Goal: Task Accomplishment & Management: Use online tool/utility

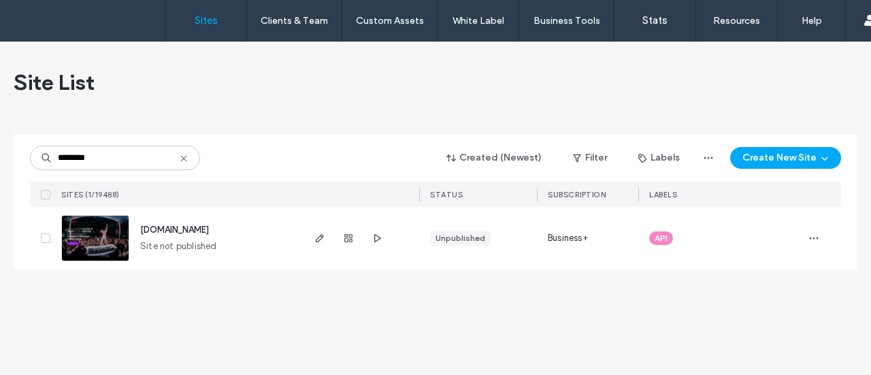
click at [120, 235] on img at bounding box center [95, 262] width 67 height 93
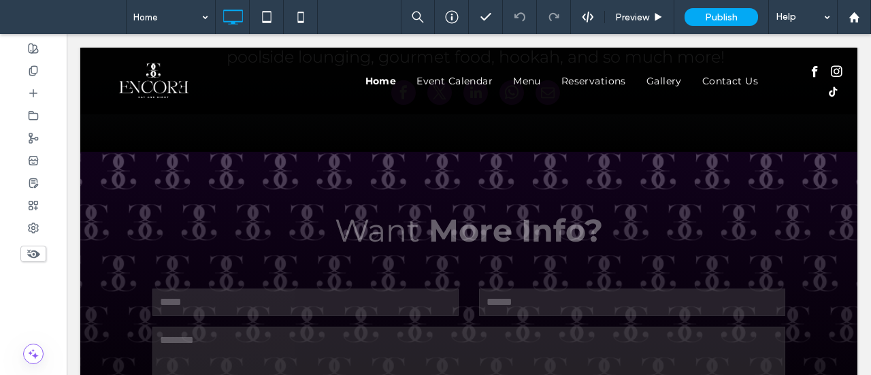
scroll to position [5241, 0]
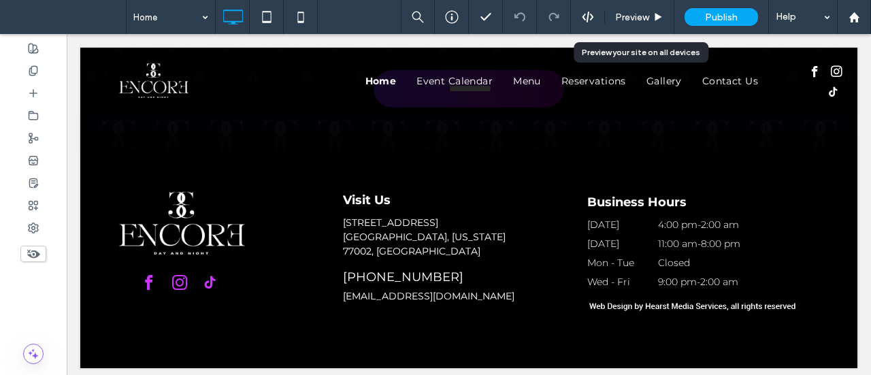
drag, startPoint x: 636, startPoint y: 20, endPoint x: 575, endPoint y: 48, distance: 67.6
click at [636, 20] on span "Preview" at bounding box center [632, 18] width 34 height 12
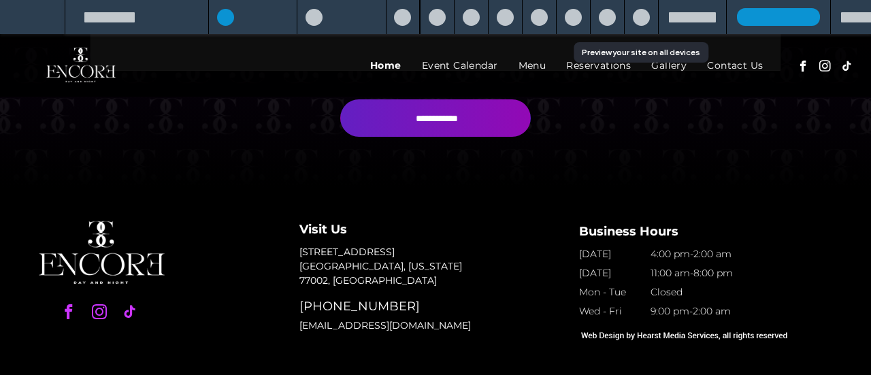
scroll to position [5202, 0]
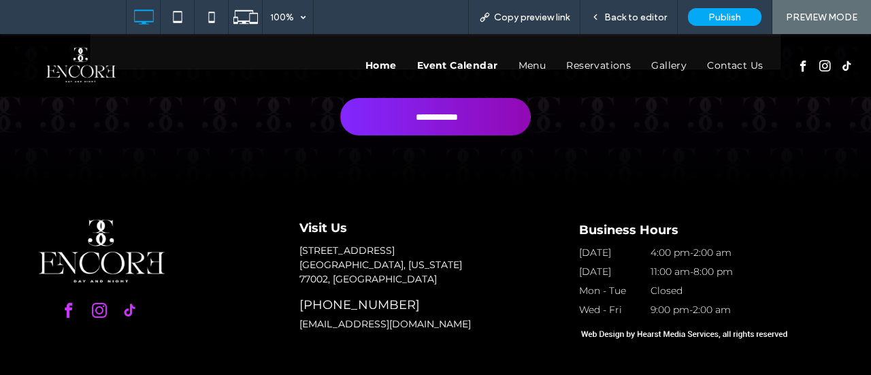
click at [464, 61] on span "Event Calendar" at bounding box center [457, 65] width 81 height 12
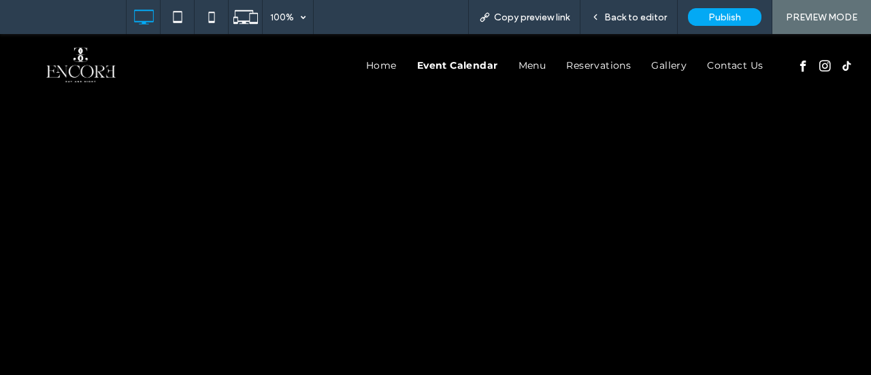
scroll to position [727, 0]
click at [370, 68] on span "Home" at bounding box center [381, 65] width 31 height 12
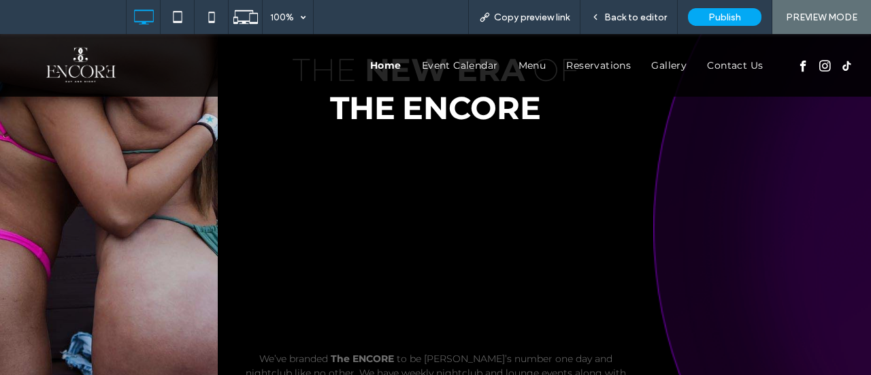
scroll to position [1293, 0]
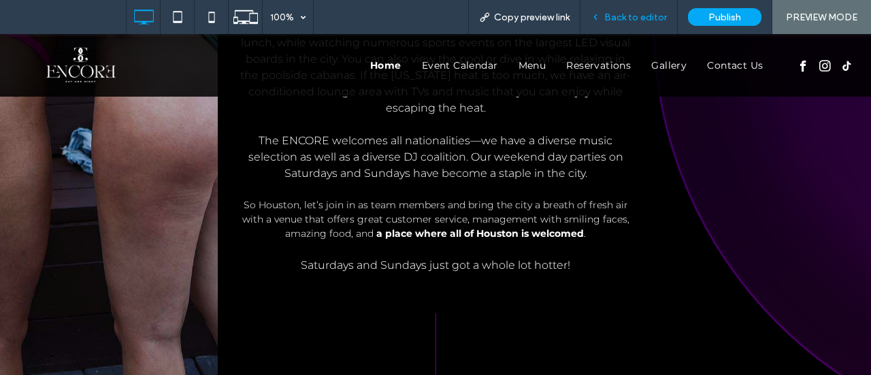
click at [652, 17] on span "Back to editor" at bounding box center [635, 18] width 63 height 12
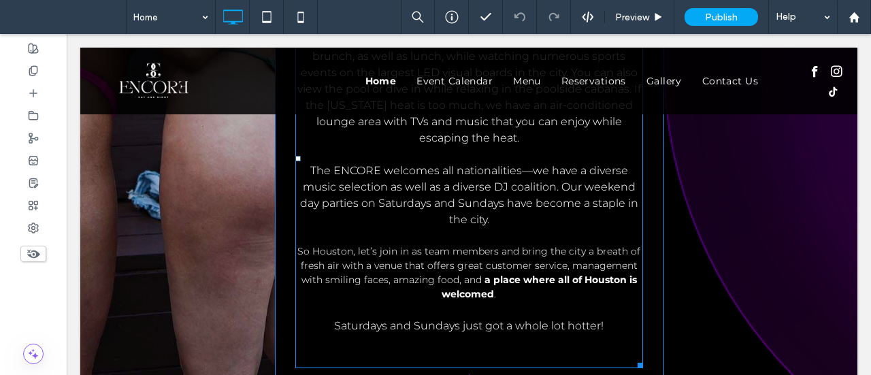
click at [475, 259] on span "So Houston, let’s join in as team members and bring the city a breath of fresh …" at bounding box center [468, 265] width 343 height 41
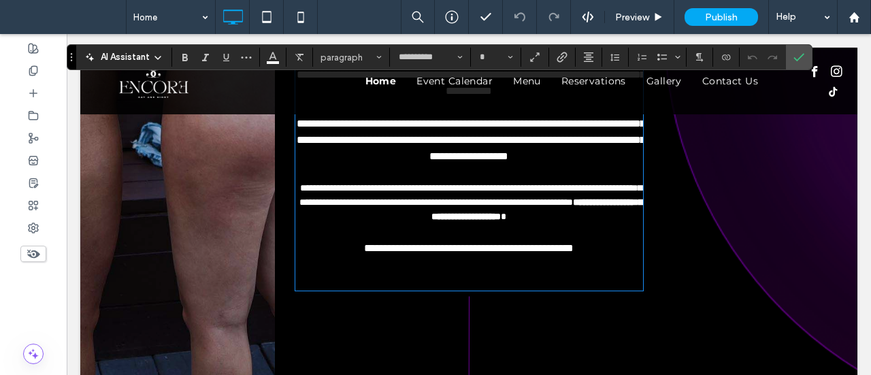
type input "**********"
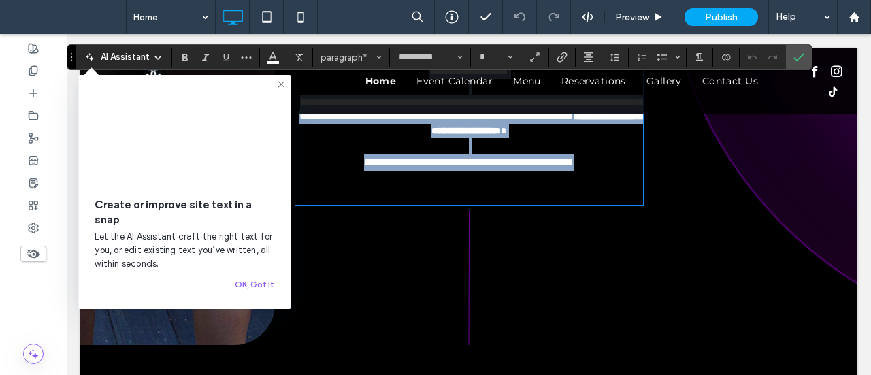
scroll to position [1391, 0]
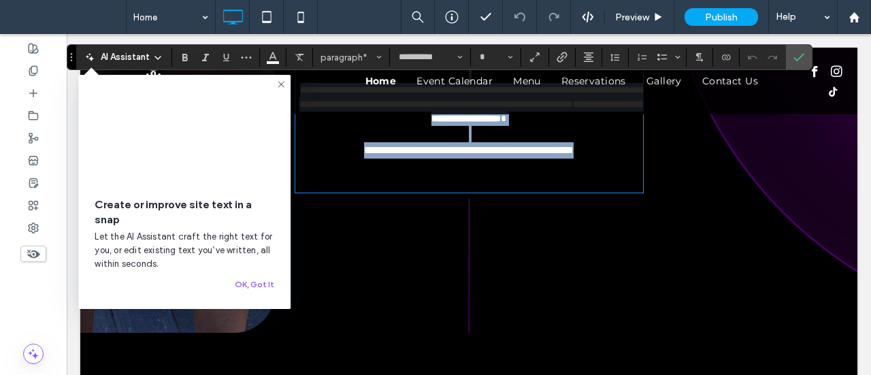
click at [455, 109] on span "**********" at bounding box center [471, 97] width 342 height 24
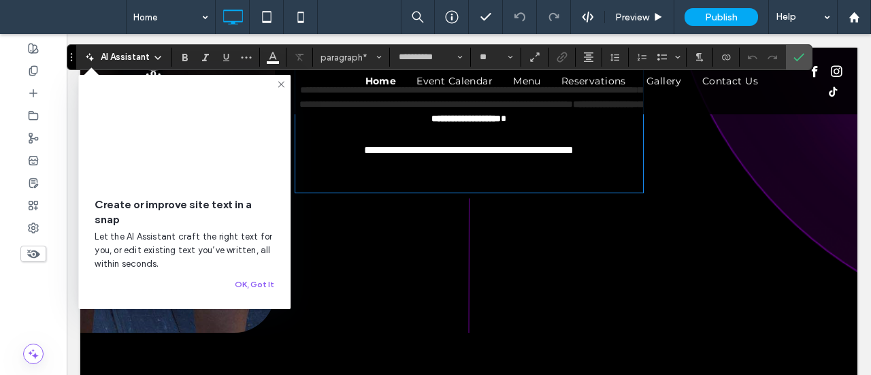
click at [470, 63] on span "**********" at bounding box center [471, 41] width 349 height 43
click at [466, 126] on p "**********" at bounding box center [469, 104] width 348 height 43
click at [452, 155] on span "**********" at bounding box center [469, 150] width 210 height 10
click at [485, 109] on span "**********" at bounding box center [471, 97] width 342 height 24
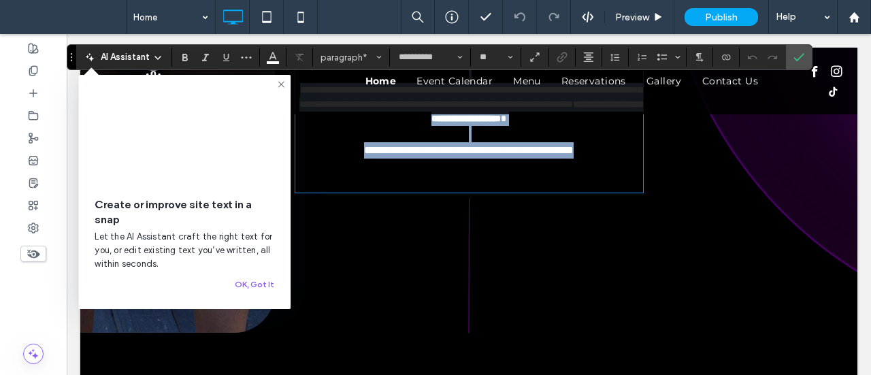
type input "*"
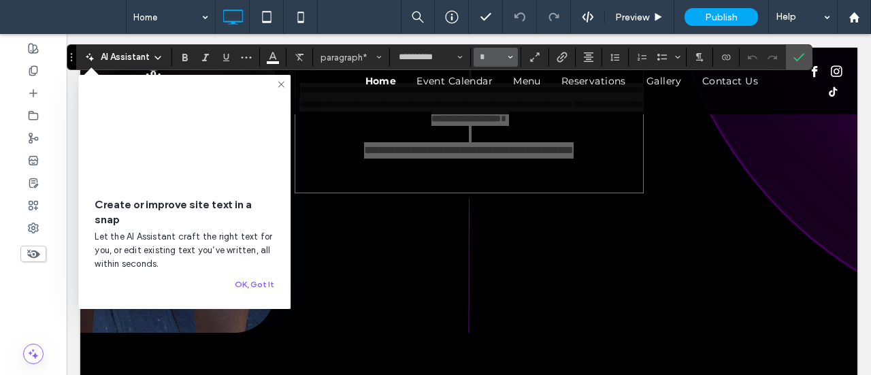
click at [509, 54] on span "Size" at bounding box center [510, 57] width 5 height 18
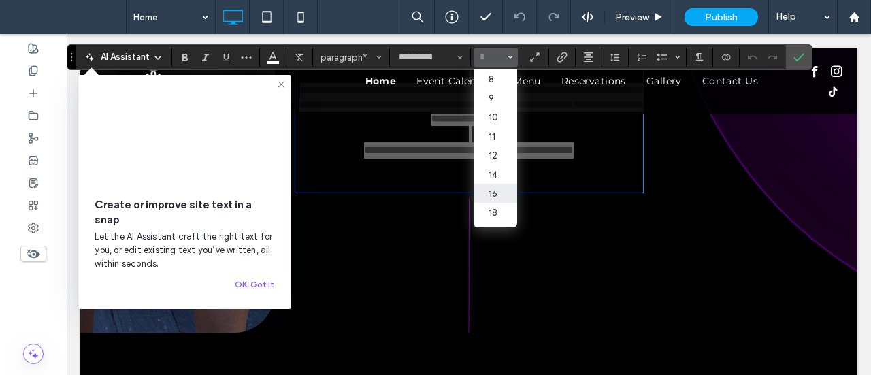
drag, startPoint x: 489, startPoint y: 195, endPoint x: 478, endPoint y: 121, distance: 75.0
click at [489, 195] on label "16" at bounding box center [496, 193] width 44 height 19
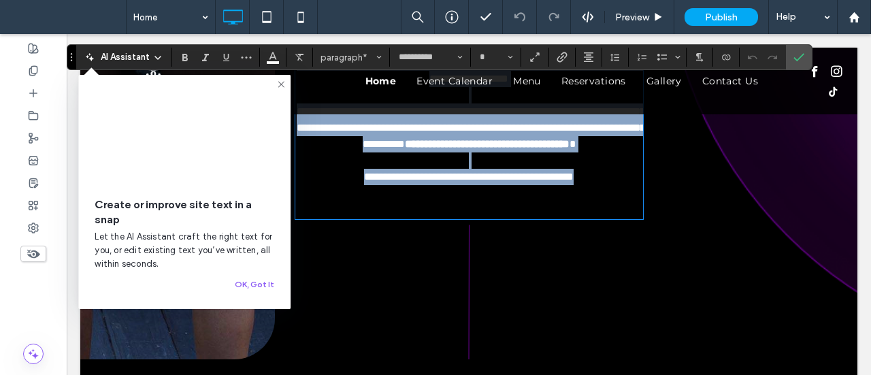
type input "**"
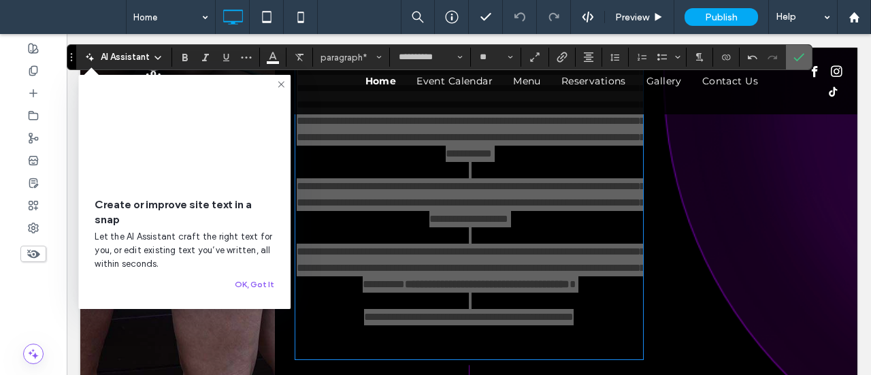
click at [794, 52] on icon "Confirm" at bounding box center [799, 57] width 11 height 11
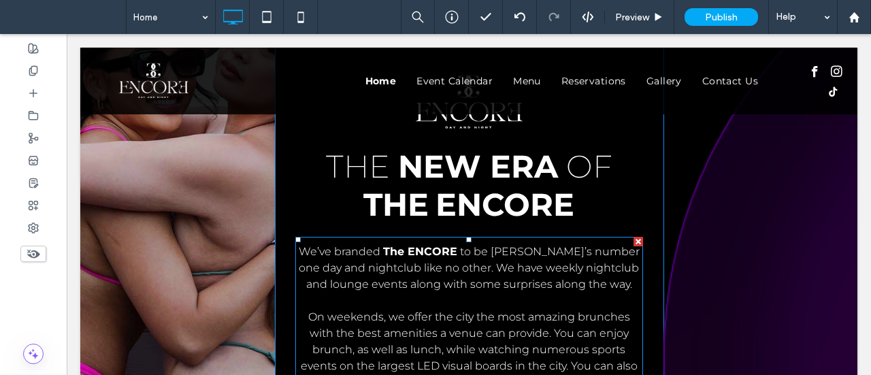
scroll to position [843, 0]
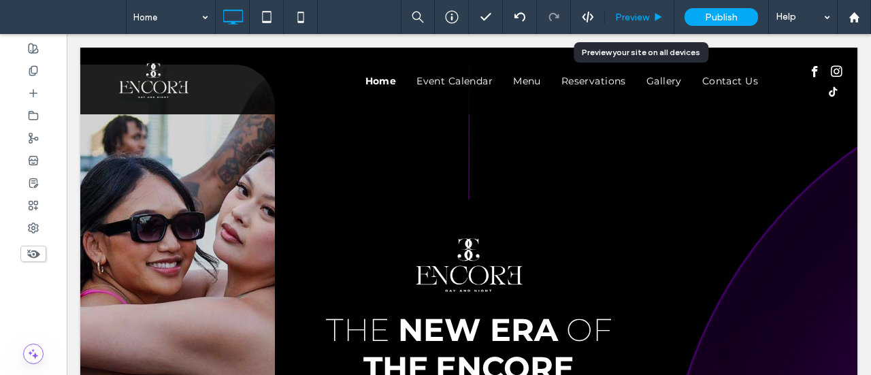
drag, startPoint x: 734, startPoint y: 140, endPoint x: 636, endPoint y: 20, distance: 154.4
click at [636, 20] on span "Preview" at bounding box center [632, 18] width 34 height 12
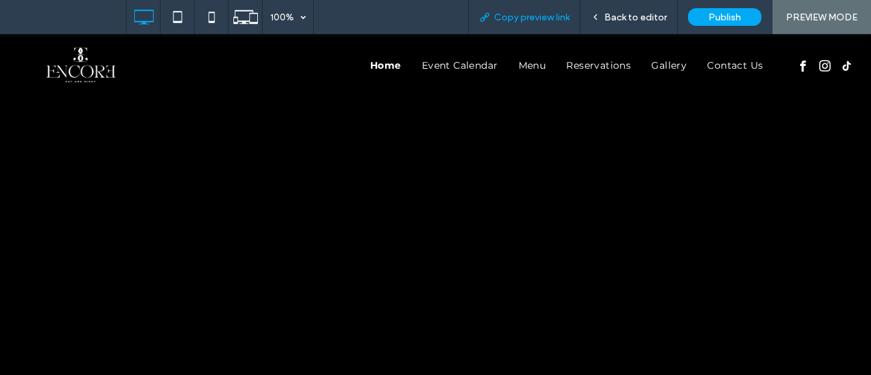
scroll to position [2817, 0]
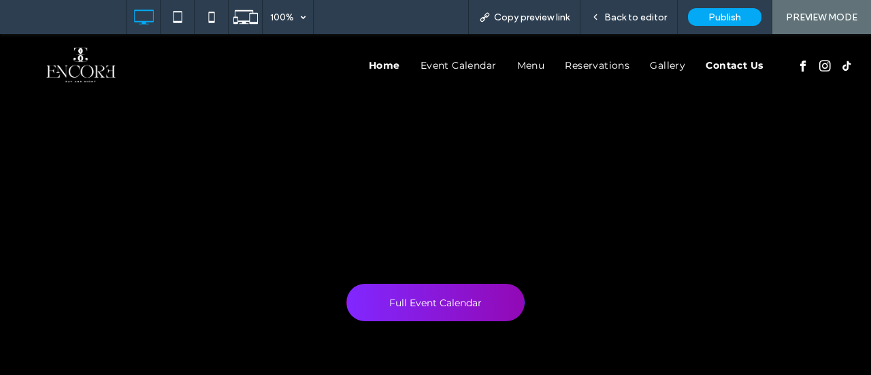
click at [727, 69] on span "Contact Us" at bounding box center [734, 65] width 57 height 12
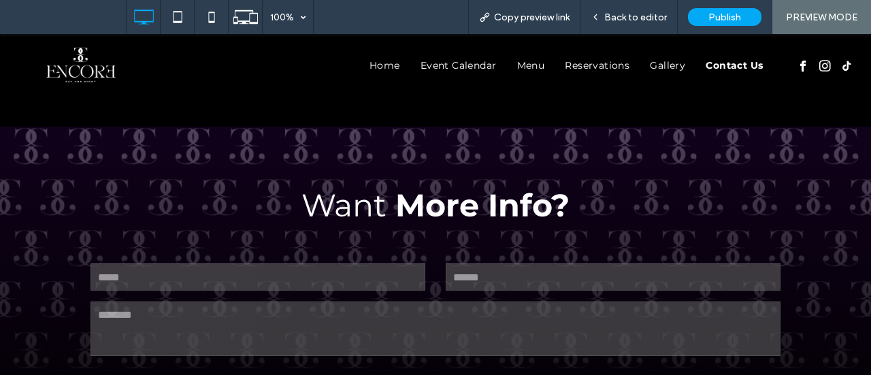
scroll to position [1021, 0]
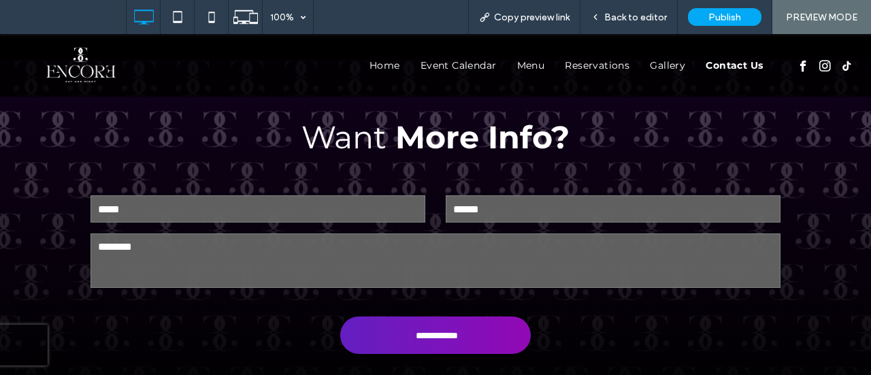
click at [414, 336] on input "**********" at bounding box center [436, 336] width 185 height 24
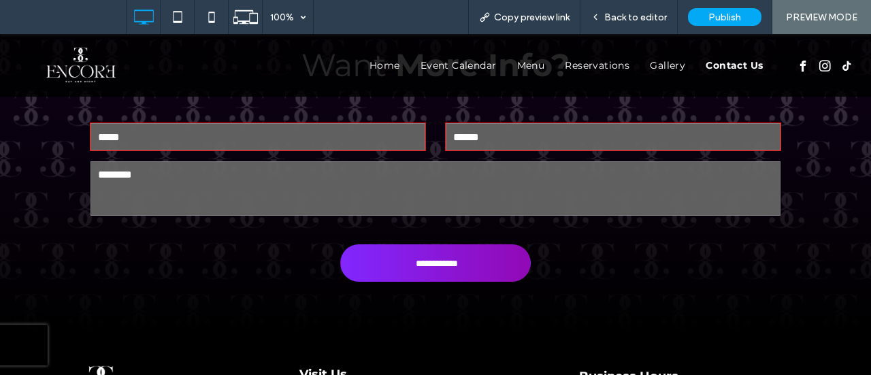
scroll to position [1103, 0]
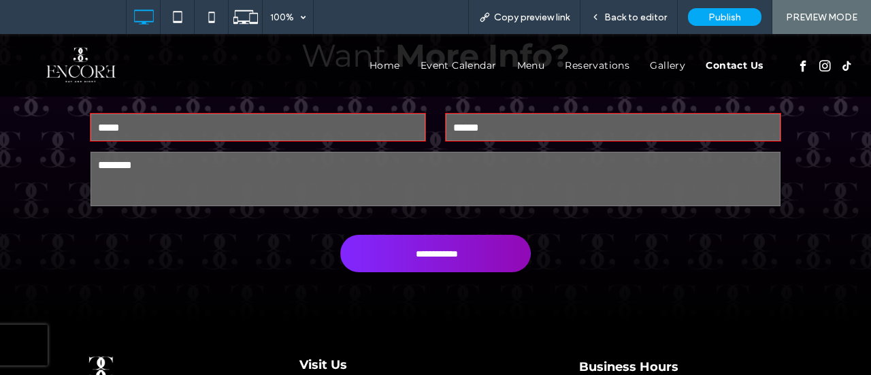
click at [182, 258] on form "**********" at bounding box center [435, 195] width 710 height 201
click at [626, 10] on div "Back to editor" at bounding box center [629, 17] width 97 height 34
click at [634, 16] on span "Back to editor" at bounding box center [635, 18] width 63 height 12
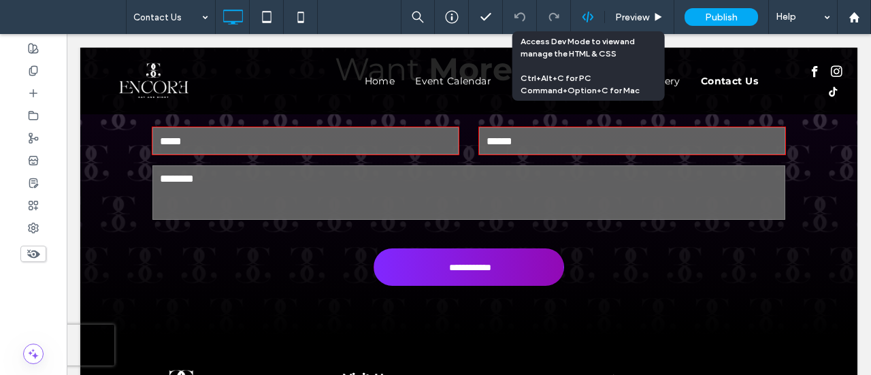
click at [589, 15] on use at bounding box center [587, 17] width 11 height 11
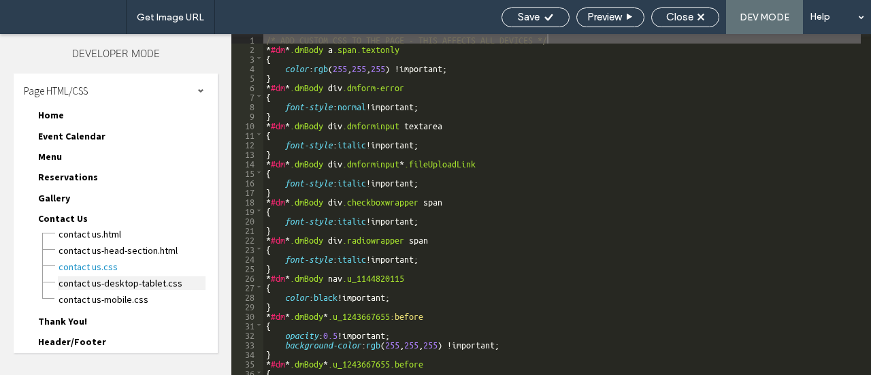
scroll to position [42, 0]
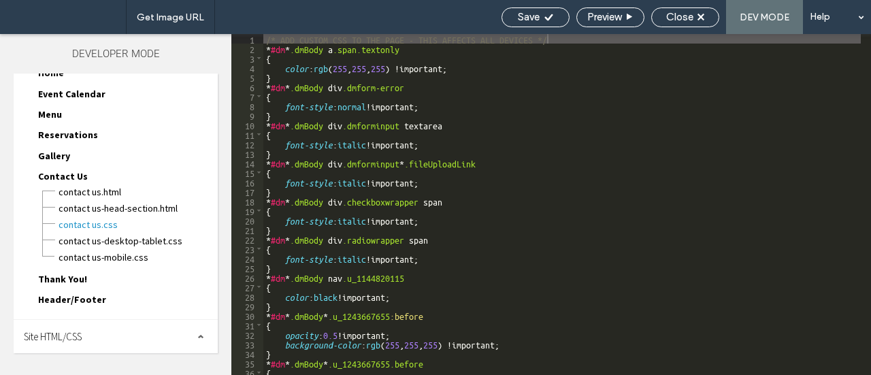
click at [61, 345] on div "Site HTML/CSS" at bounding box center [116, 337] width 204 height 34
click at [68, 334] on span "Site HTML/CSS" at bounding box center [53, 336] width 58 height 13
click at [171, 338] on div "Site HTML/CSS" at bounding box center [116, 337] width 204 height 34
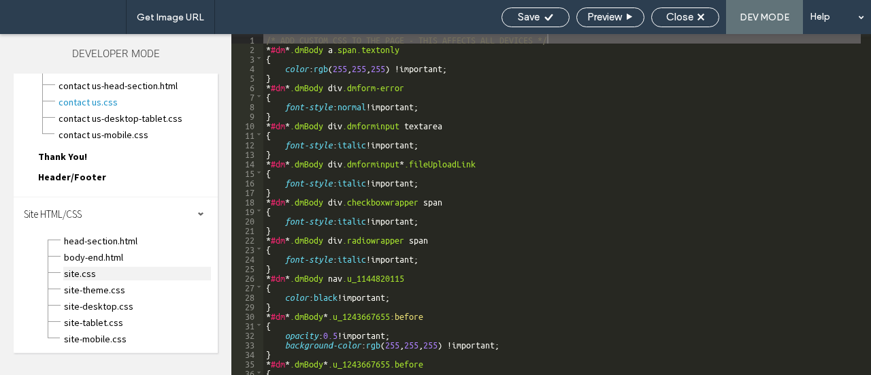
click at [81, 274] on span "site.css" at bounding box center [137, 274] width 148 height 14
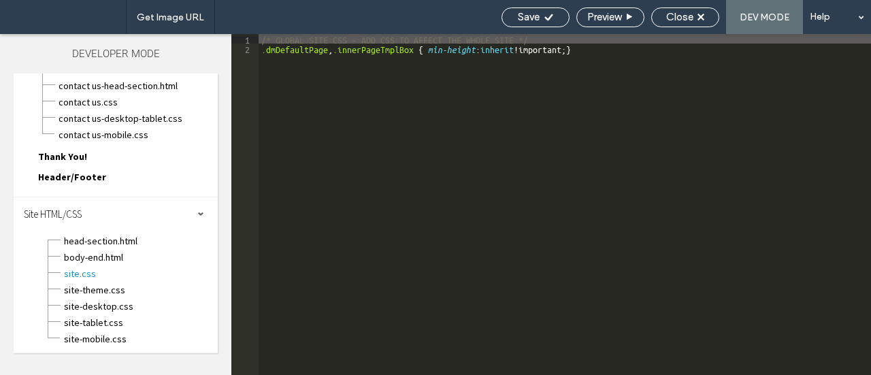
click at [612, 52] on div "/* GLOBAL SITE CSS - ADD CSS TO AFFECT THE WHOLE SITE */ .dmDefaultPage , .inne…" at bounding box center [565, 214] width 613 height 360
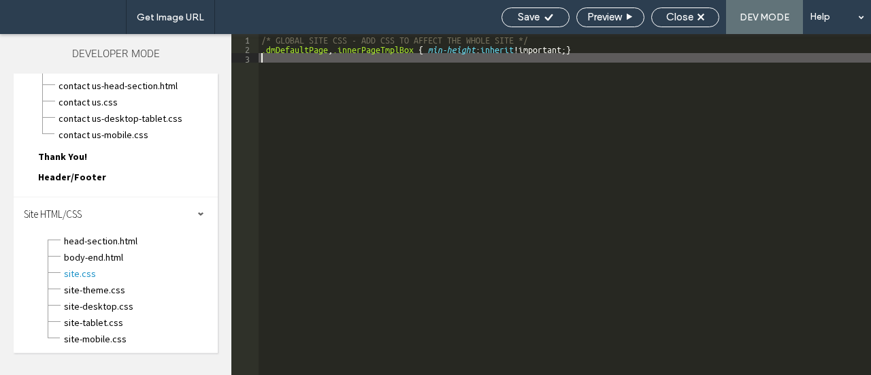
type textarea "**"
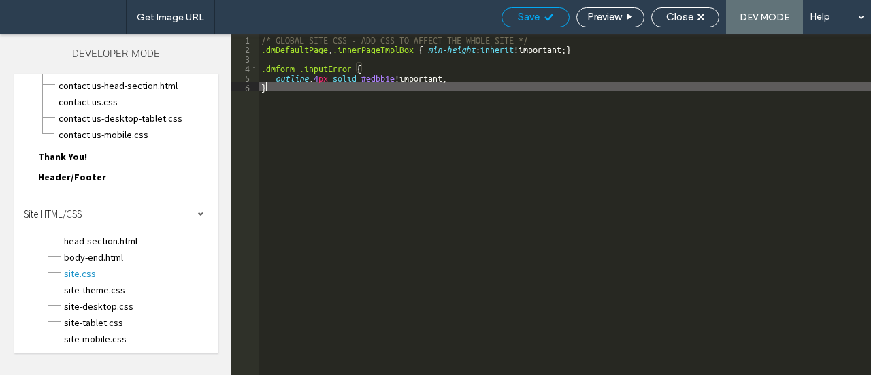
click at [547, 12] on icon at bounding box center [549, 17] width 10 height 10
click at [681, 19] on span "Close" at bounding box center [679, 17] width 27 height 12
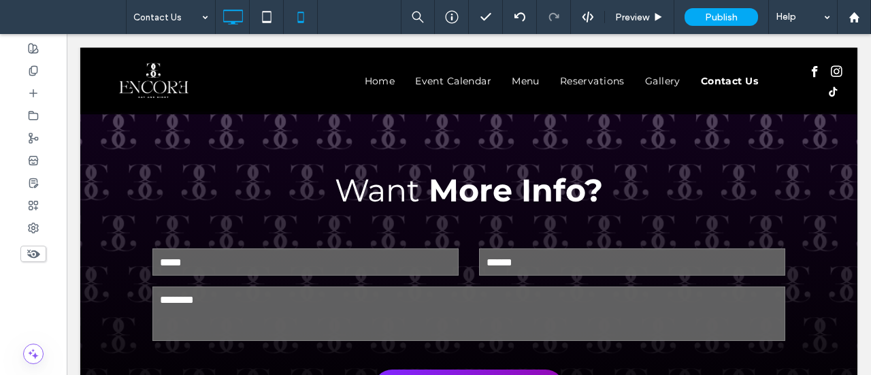
scroll to position [873, 0]
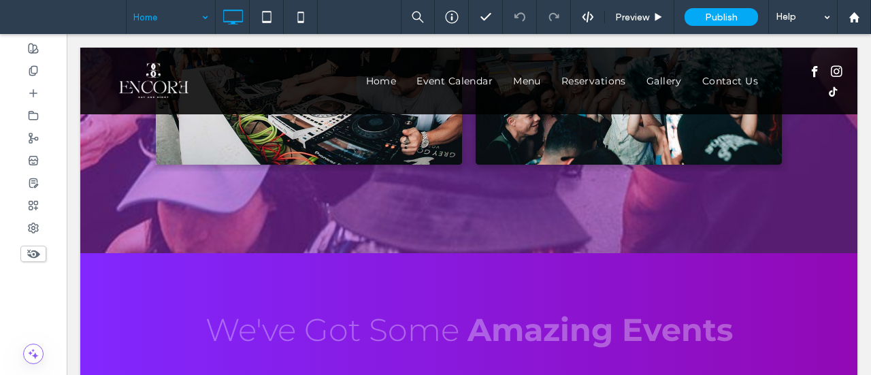
scroll to position [4084, 0]
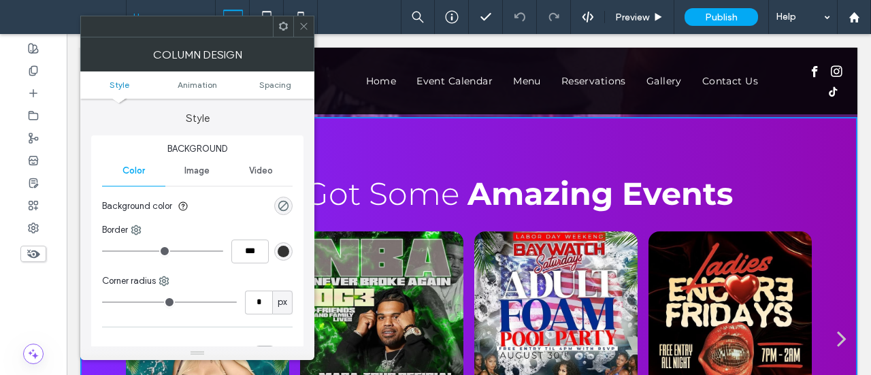
click at [308, 28] on icon at bounding box center [304, 26] width 10 height 10
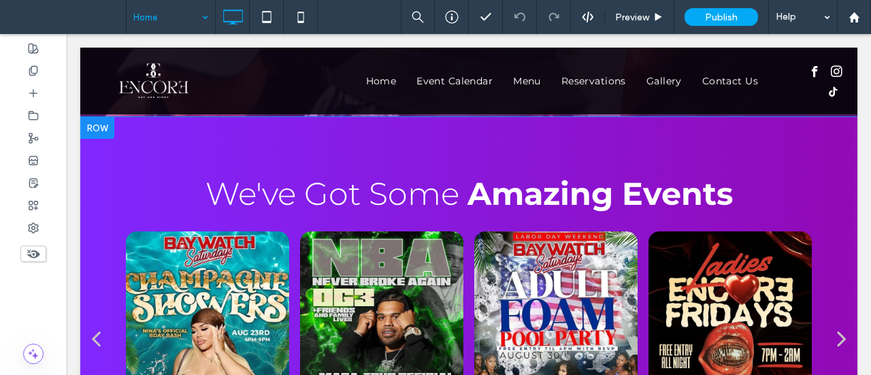
click at [104, 127] on div at bounding box center [97, 128] width 34 height 22
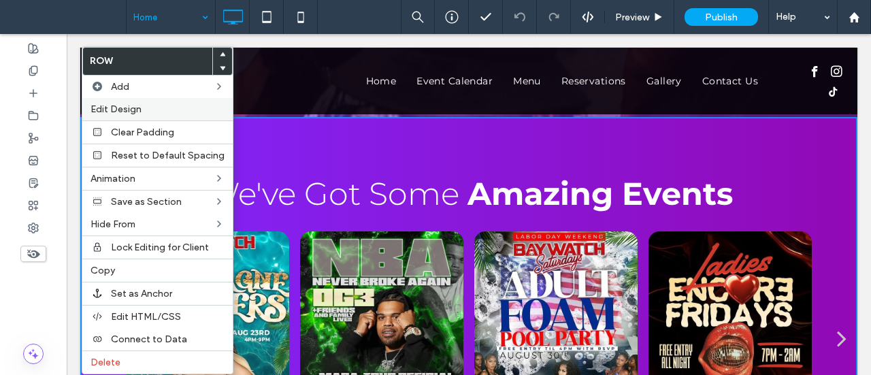
click at [120, 103] on span "Edit Design" at bounding box center [116, 109] width 51 height 12
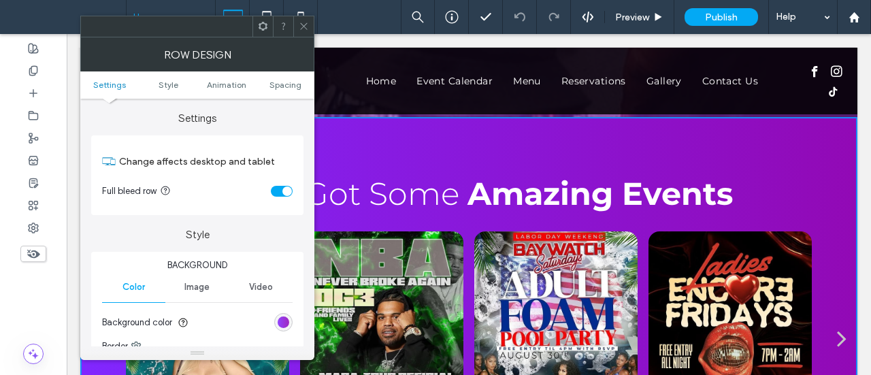
click at [285, 320] on div "linear-gradient(90deg, rgb(129, 39, 255) 0px, rgb(146, 9, 181) 100%)" at bounding box center [284, 323] width 12 height 12
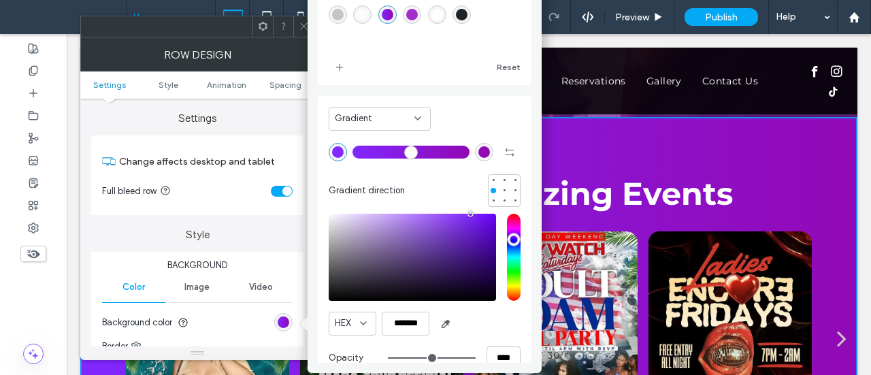
scroll to position [73, 0]
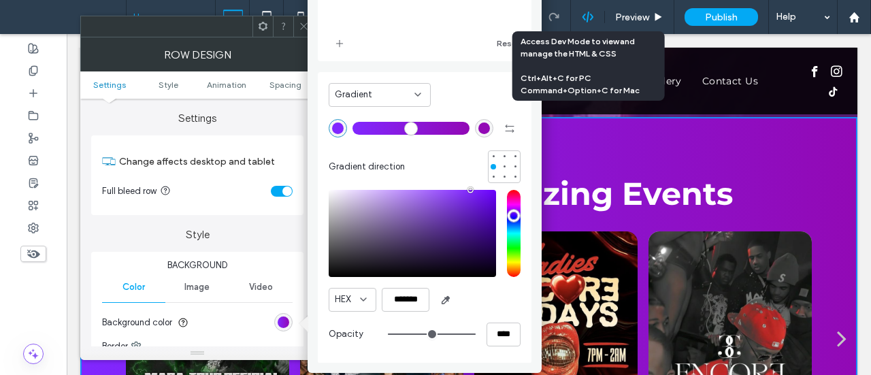
click at [589, 14] on use at bounding box center [587, 17] width 11 height 11
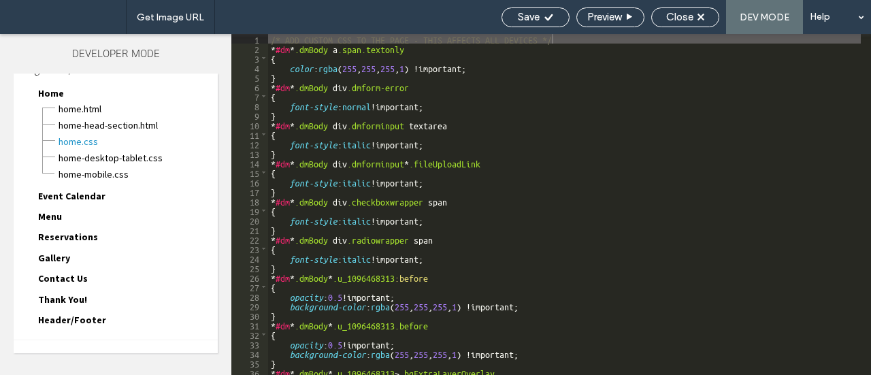
scroll to position [42, 0]
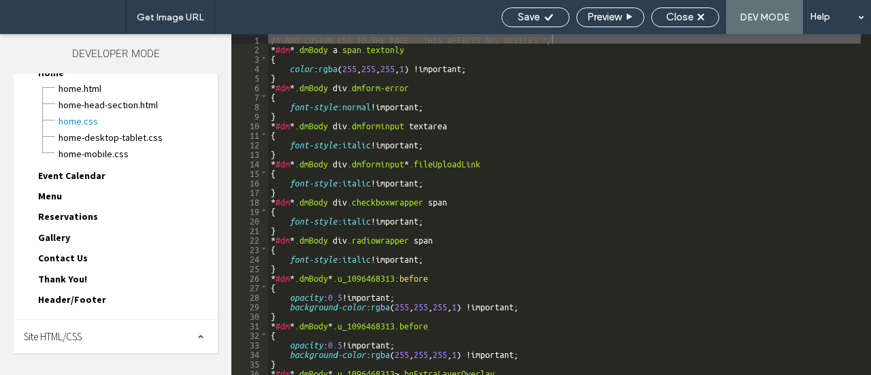
click at [197, 334] on span at bounding box center [200, 337] width 7 height 7
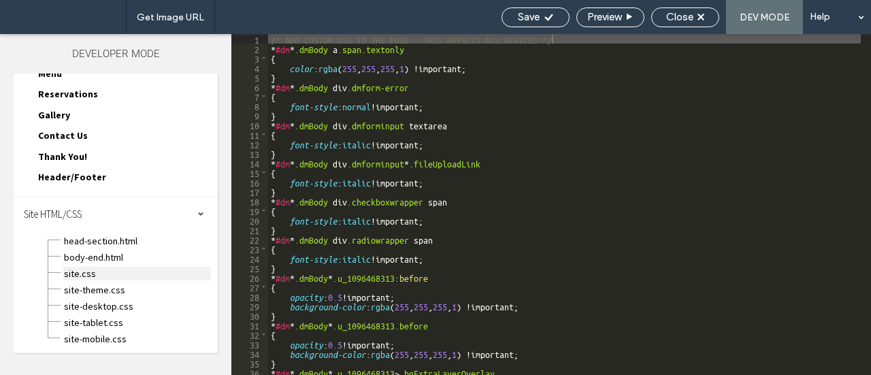
click at [78, 273] on span "site.css" at bounding box center [137, 274] width 148 height 14
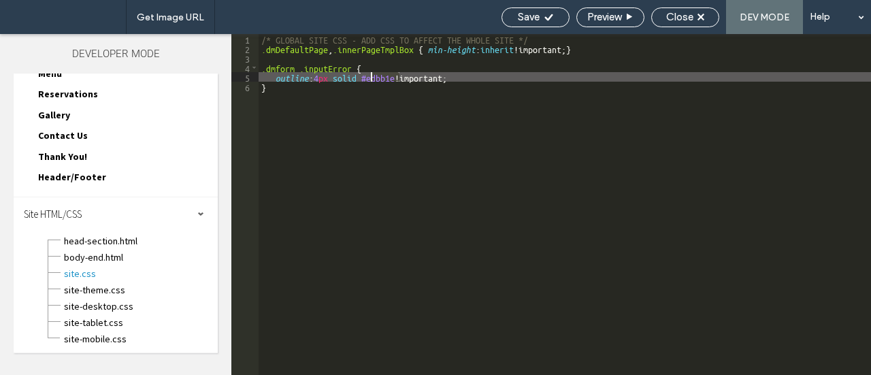
drag, startPoint x: 399, startPoint y: 77, endPoint x: 370, endPoint y: 80, distance: 28.7
click at [370, 80] on div "/* GLOBAL SITE CSS - ADD CSS TO AFFECT THE WHOLE SITE */ .dmDefaultPage , .inne…" at bounding box center [565, 214] width 613 height 360
type textarea "**"
click at [534, 20] on span "Save" at bounding box center [529, 17] width 22 height 12
click at [677, 16] on span "Close" at bounding box center [679, 17] width 27 height 12
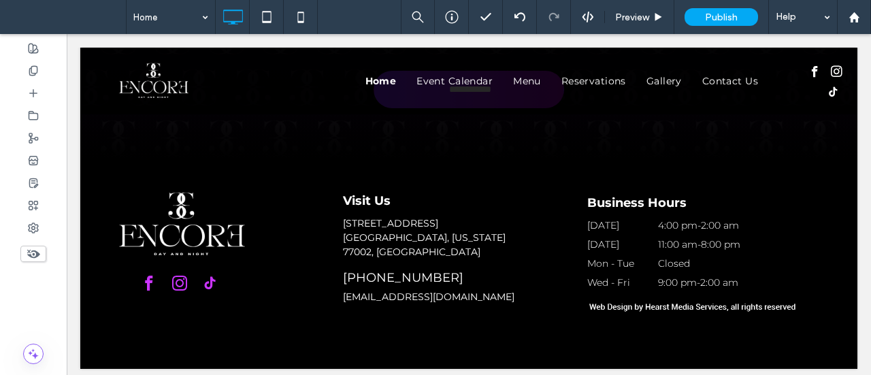
scroll to position [5255, 0]
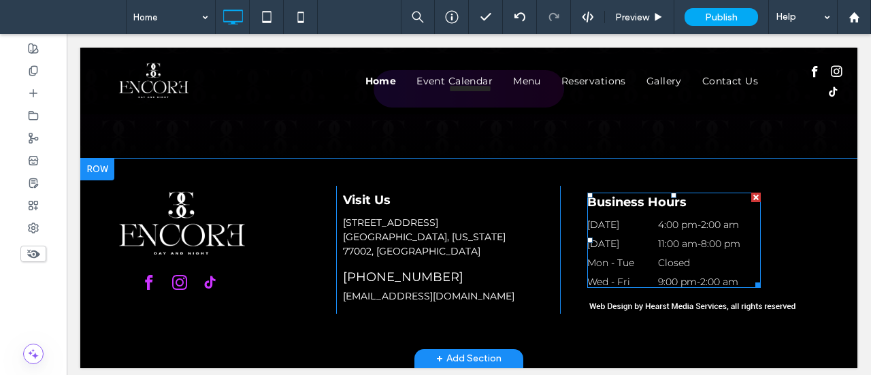
click at [648, 257] on dt "Mon - Tue" at bounding box center [621, 263] width 69 height 12
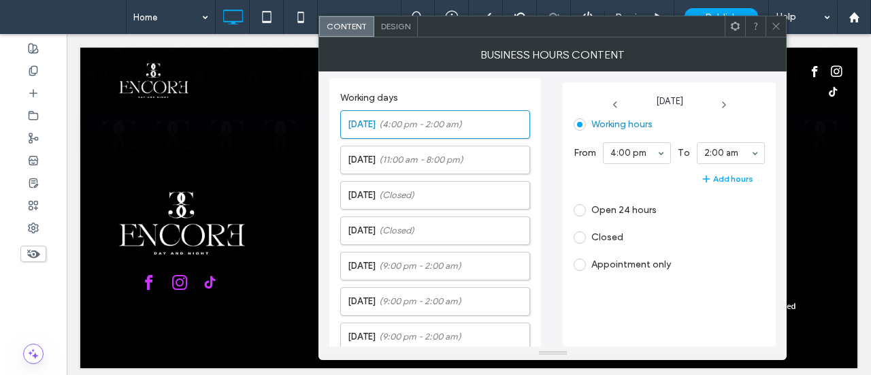
scroll to position [314, 0]
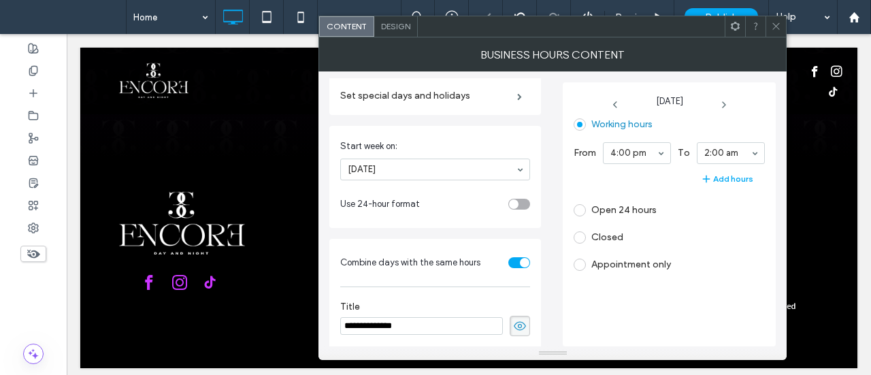
click at [731, 29] on icon at bounding box center [735, 26] width 10 height 10
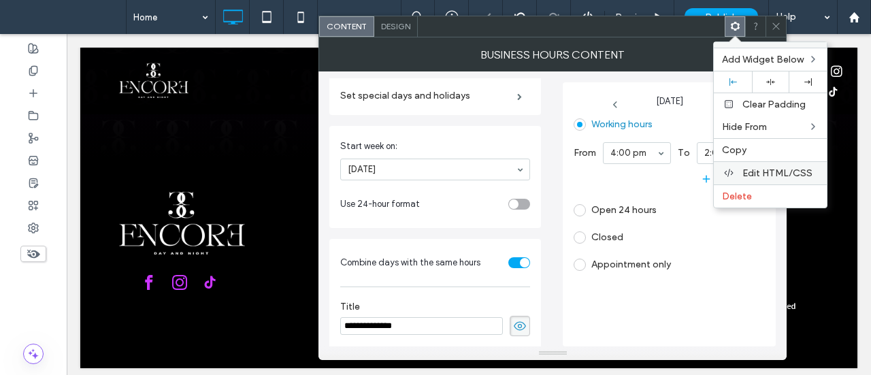
click at [746, 167] on span "Edit HTML/CSS" at bounding box center [778, 173] width 70 height 12
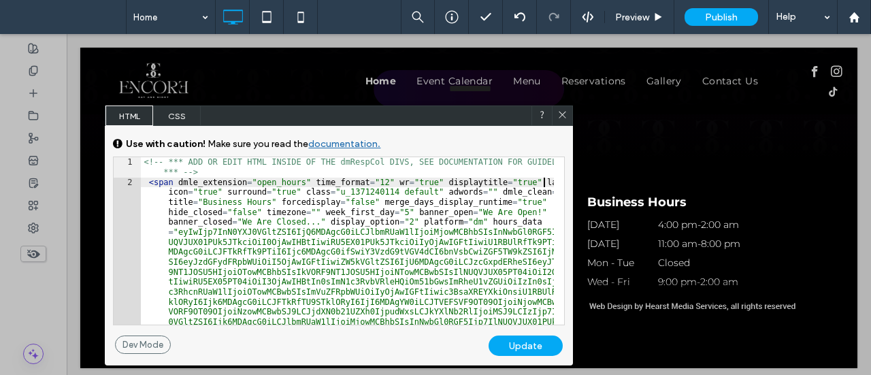
type textarea "**"
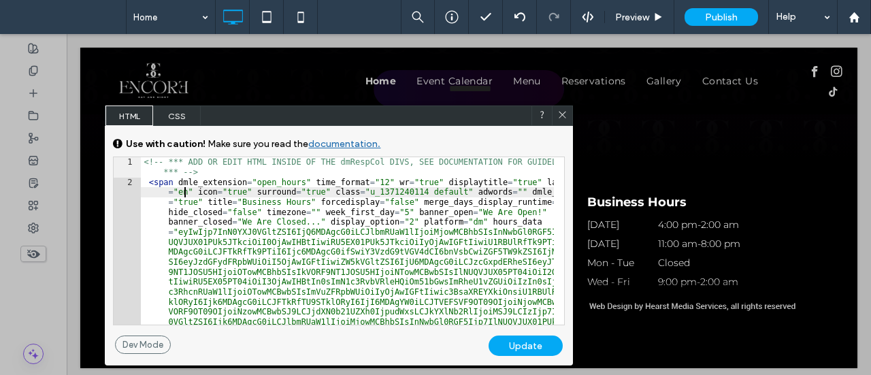
click at [532, 336] on div "Update" at bounding box center [526, 346] width 74 height 20
click at [529, 340] on div "Update" at bounding box center [526, 346] width 74 height 20
click at [558, 115] on icon at bounding box center [563, 115] width 10 height 10
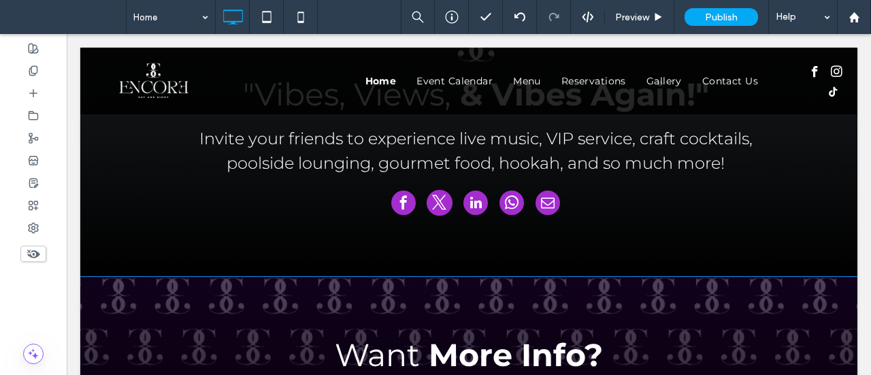
scroll to position [4779, 0]
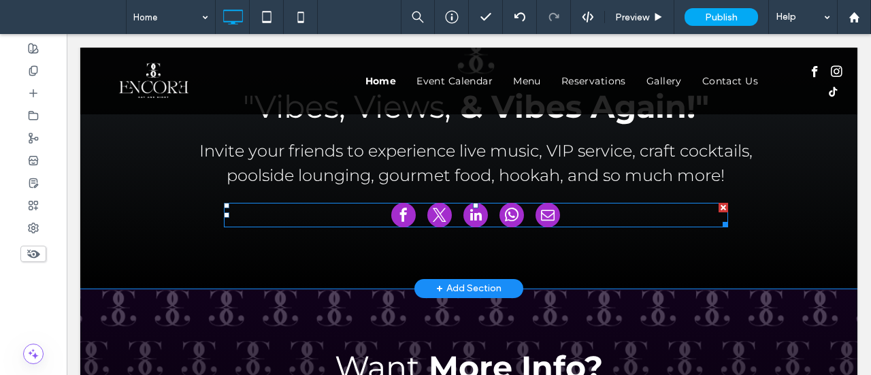
click at [486, 216] on div at bounding box center [476, 215] width 504 height 25
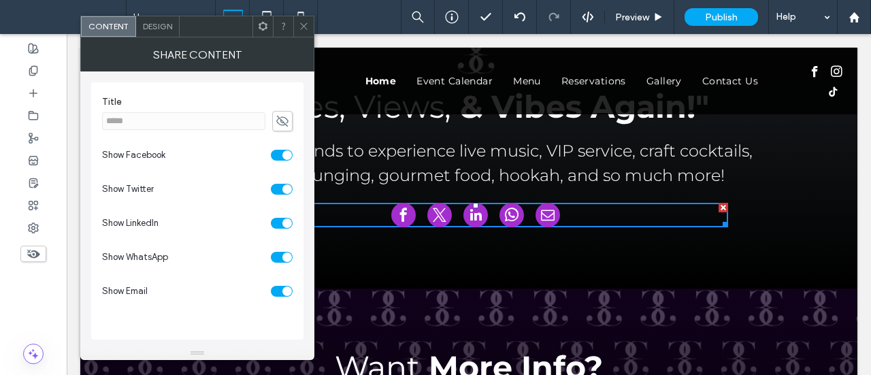
click at [259, 27] on icon at bounding box center [263, 26] width 10 height 10
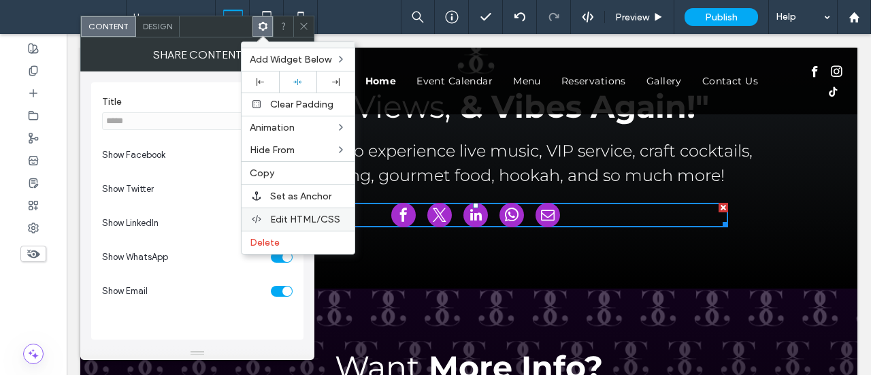
click at [276, 214] on span "Edit HTML/CSS" at bounding box center [305, 220] width 70 height 12
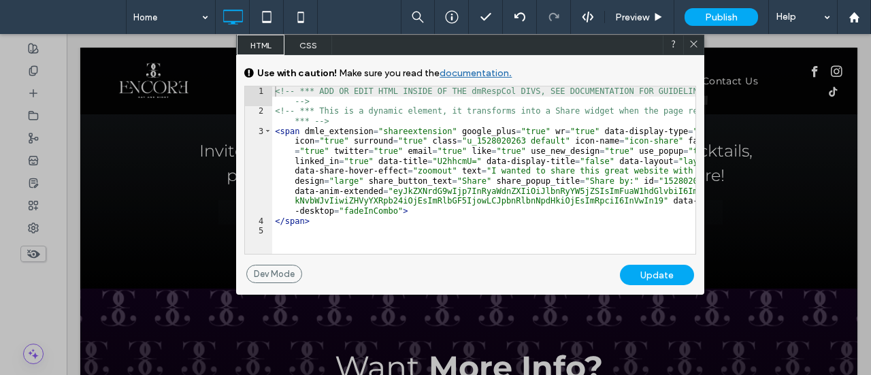
drag, startPoint x: 695, startPoint y: 42, endPoint x: 622, endPoint y: 13, distance: 78.2
click at [695, 42] on icon at bounding box center [694, 44] width 10 height 10
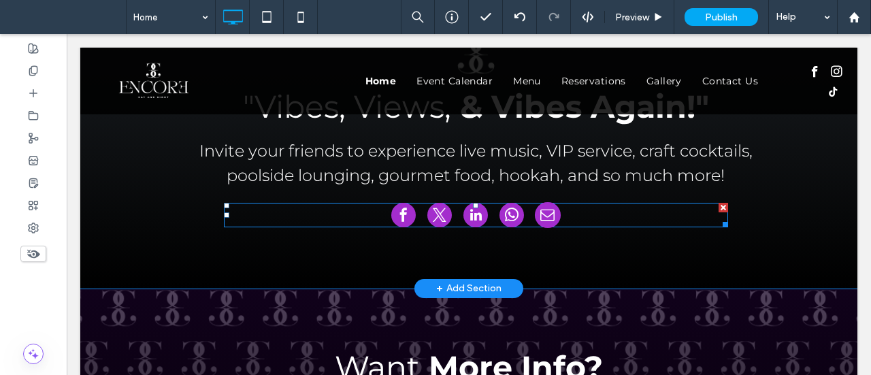
click at [536, 209] on span at bounding box center [548, 215] width 26 height 26
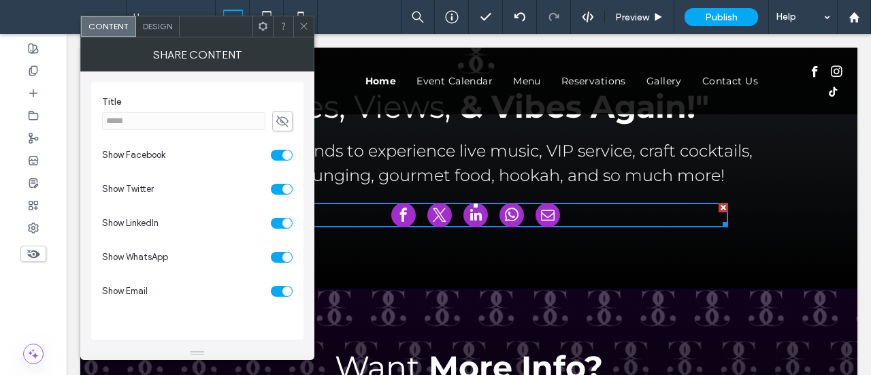
click at [304, 24] on icon at bounding box center [304, 26] width 10 height 10
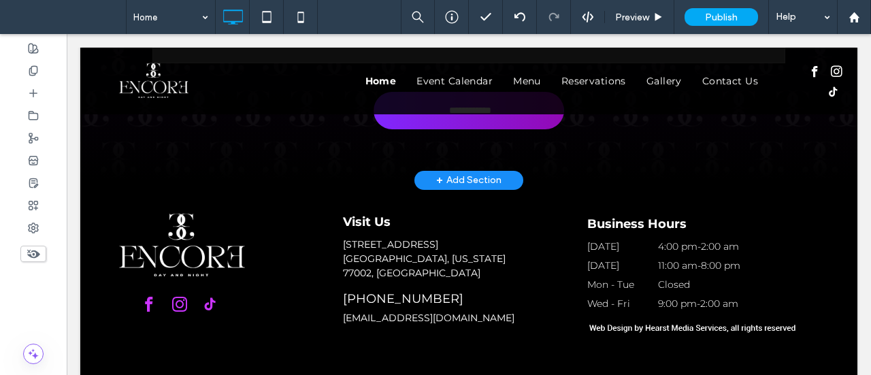
scroll to position [5255, 0]
